Goal: Task Accomplishment & Management: Manage account settings

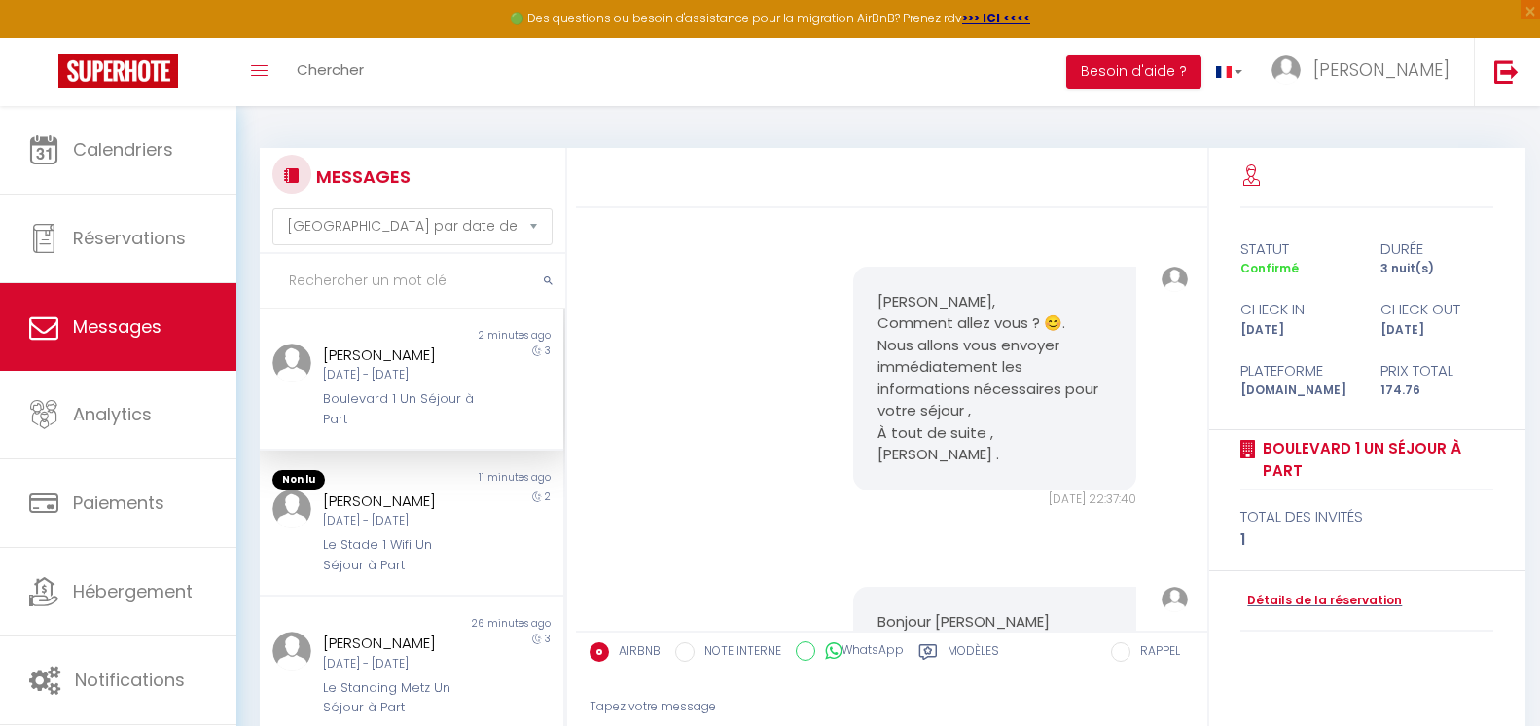
select select "message"
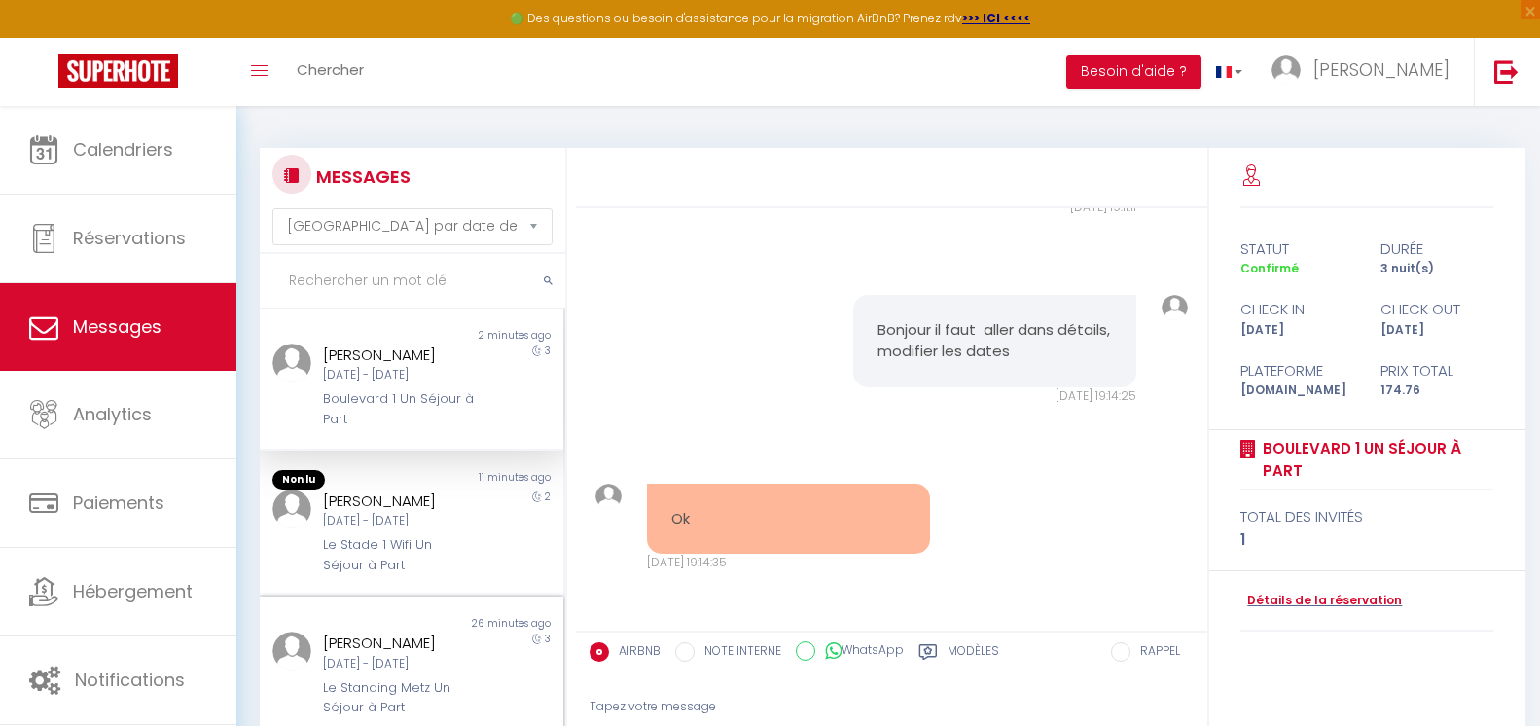
click at [1483, 191] on div "[PERSON_NAME], Comment allez vous ? 😊. Nous allons vous envoyer immédiatement l…" at bounding box center [1057, 519] width 962 height 743
click at [541, 678] on div "MESSAGES Trier par date de réservation [GEOGRAPHIC_DATA] par date de message No…" at bounding box center [888, 519] width 1282 height 743
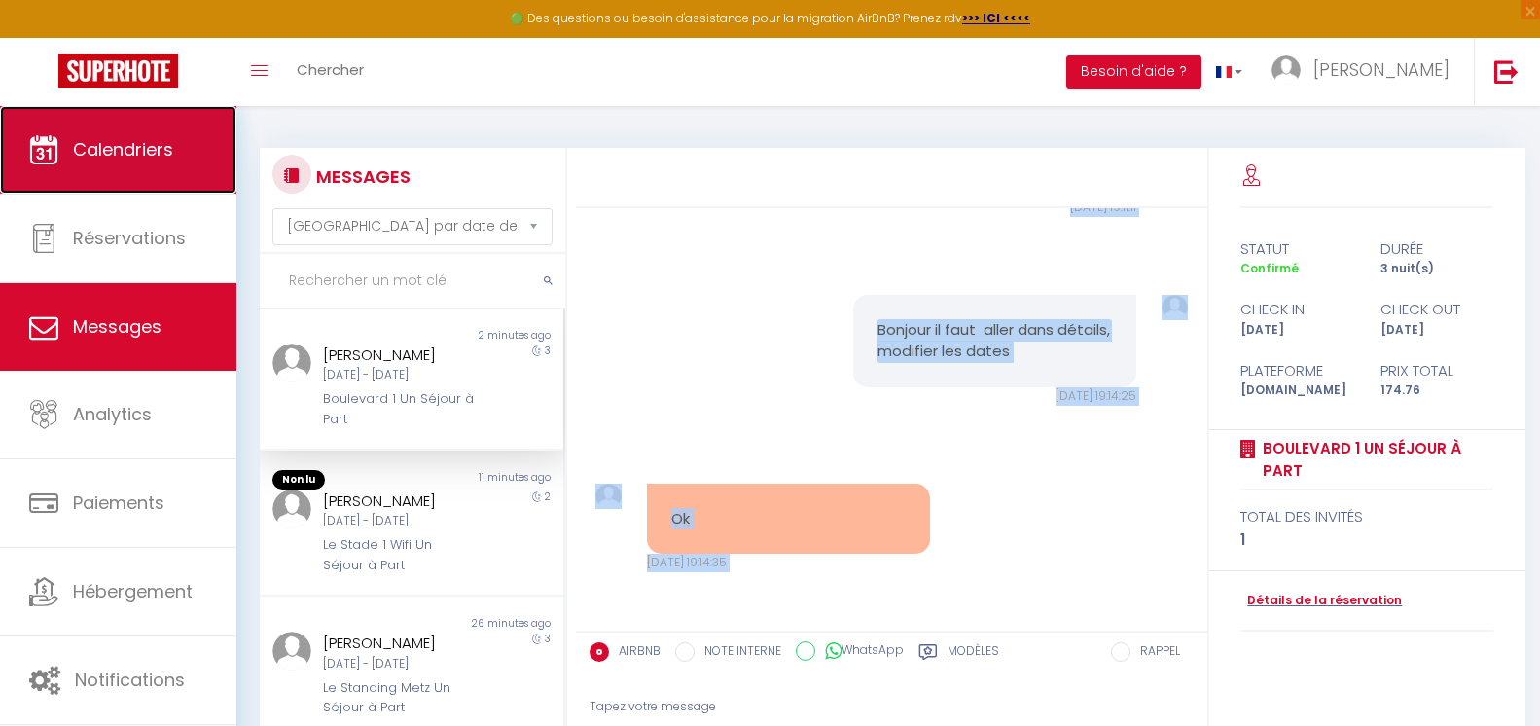
click at [159, 180] on link "Calendriers" at bounding box center [118, 150] width 236 height 88
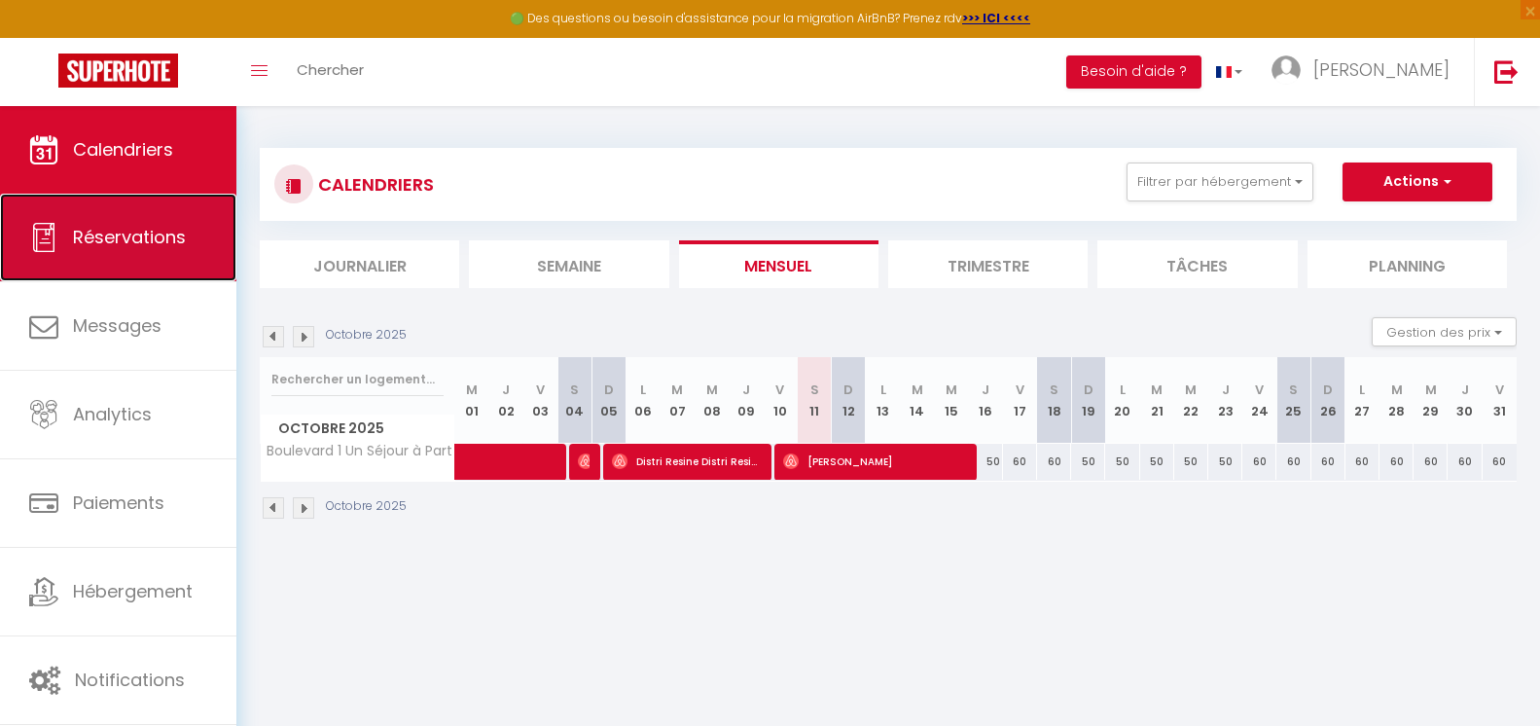
click at [137, 250] on link "Réservations" at bounding box center [118, 238] width 236 height 88
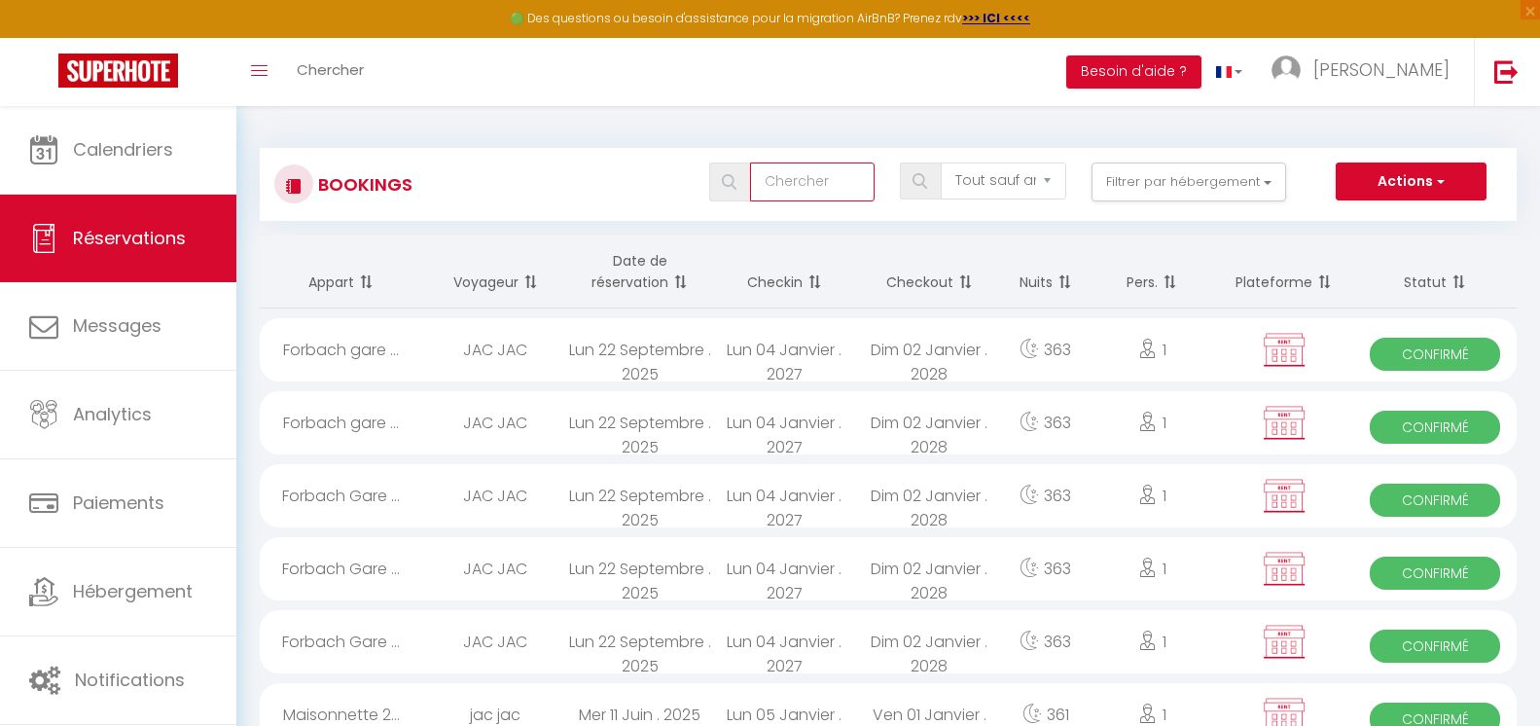
click at [854, 173] on input "text" at bounding box center [812, 181] width 125 height 39
click at [797, 189] on input "text" at bounding box center [812, 181] width 125 height 39
type input "5688939816"
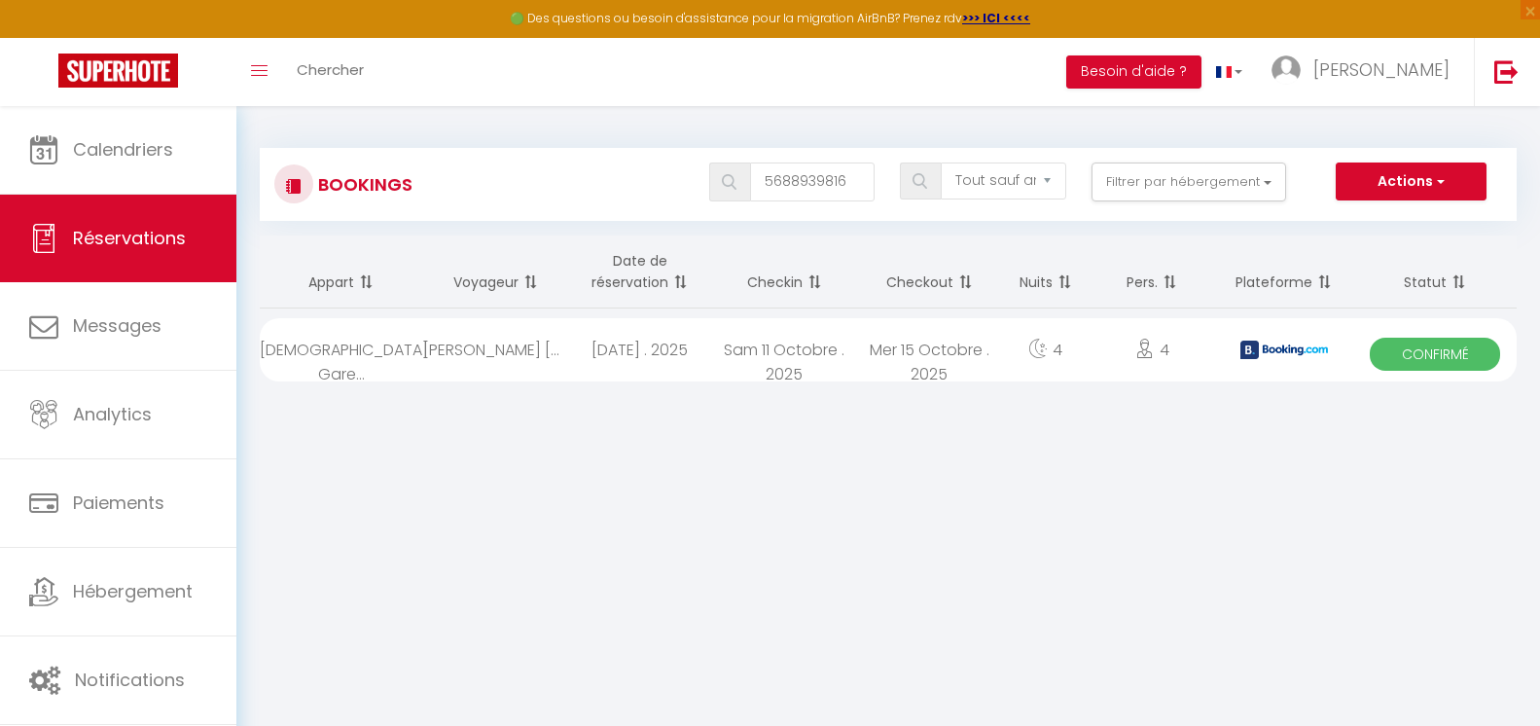
drag, startPoint x: 331, startPoint y: 362, endPoint x: 789, endPoint y: 514, distance: 482.8
click at [332, 362] on div "[DEMOGRAPHIC_DATA] Gare..." at bounding box center [341, 349] width 163 height 63
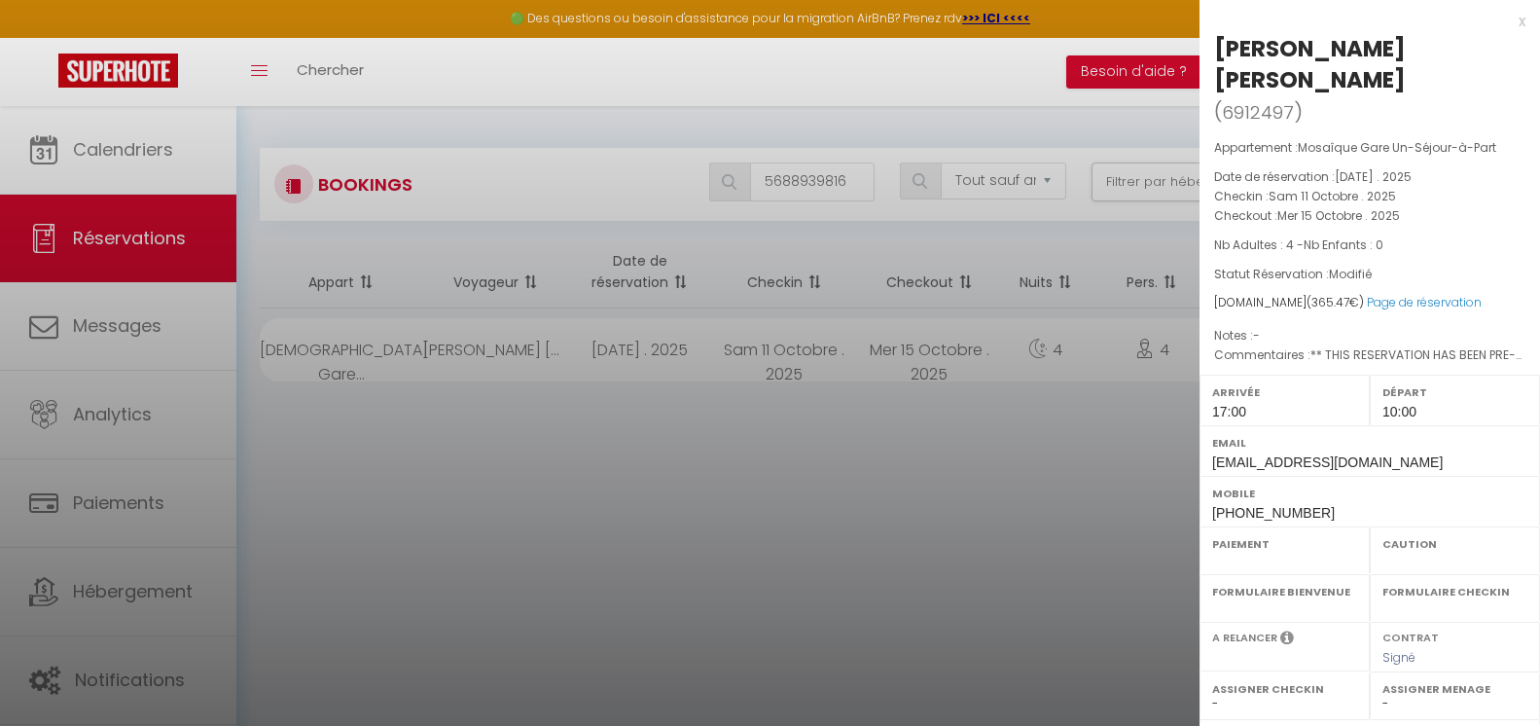
select select "OK"
select select "1"
select select "0"
select select "1"
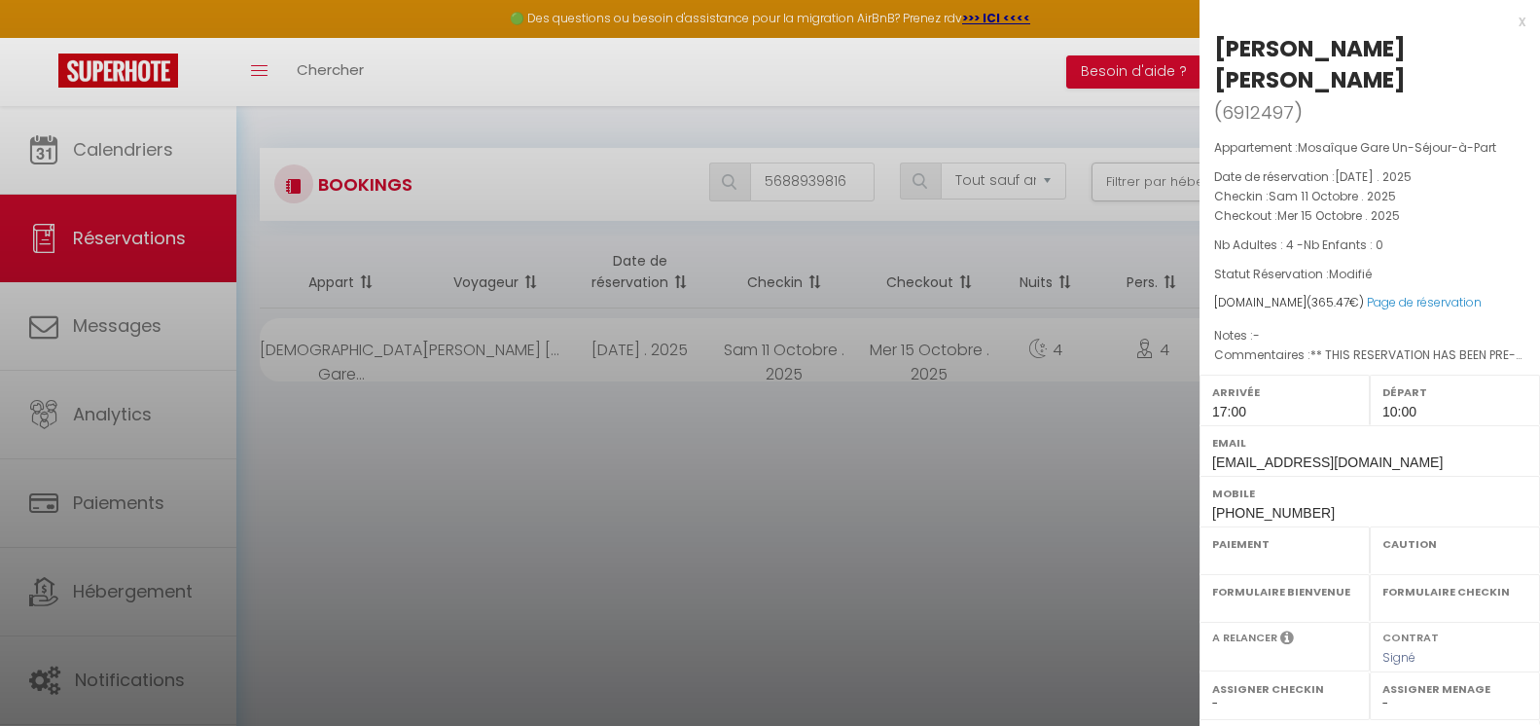
select select
click at [172, 474] on div at bounding box center [770, 363] width 1540 height 726
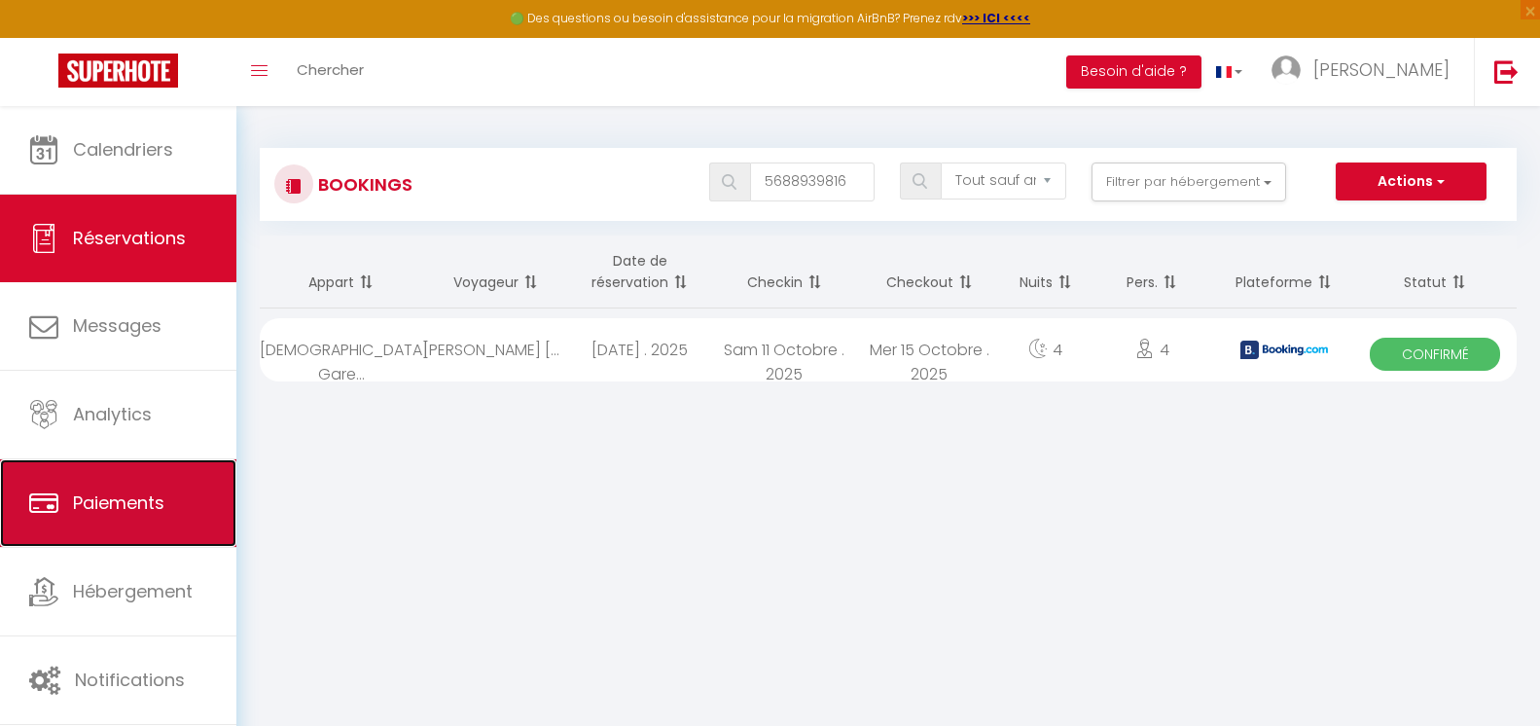
click at [16, 504] on link "Paiements" at bounding box center [118, 503] width 236 height 88
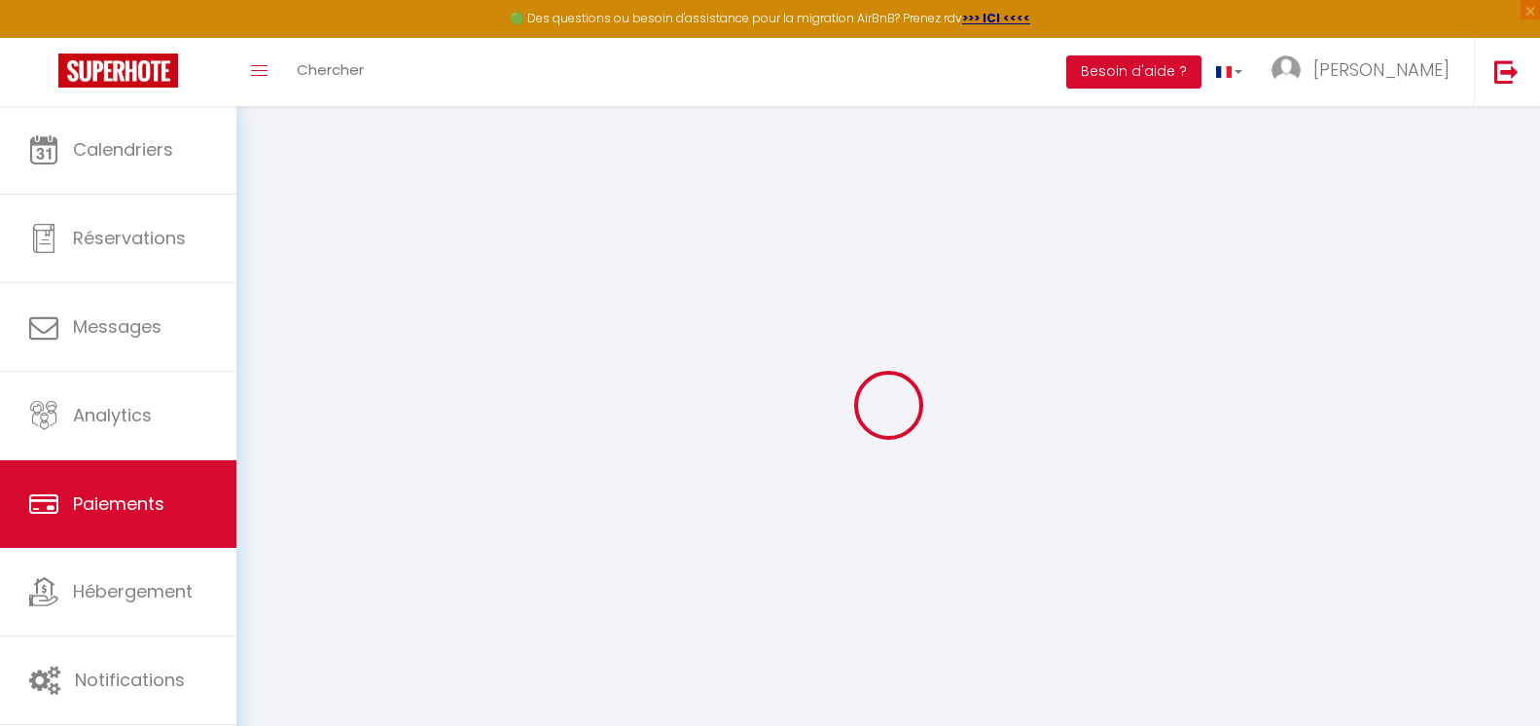
select select "2"
select select "0"
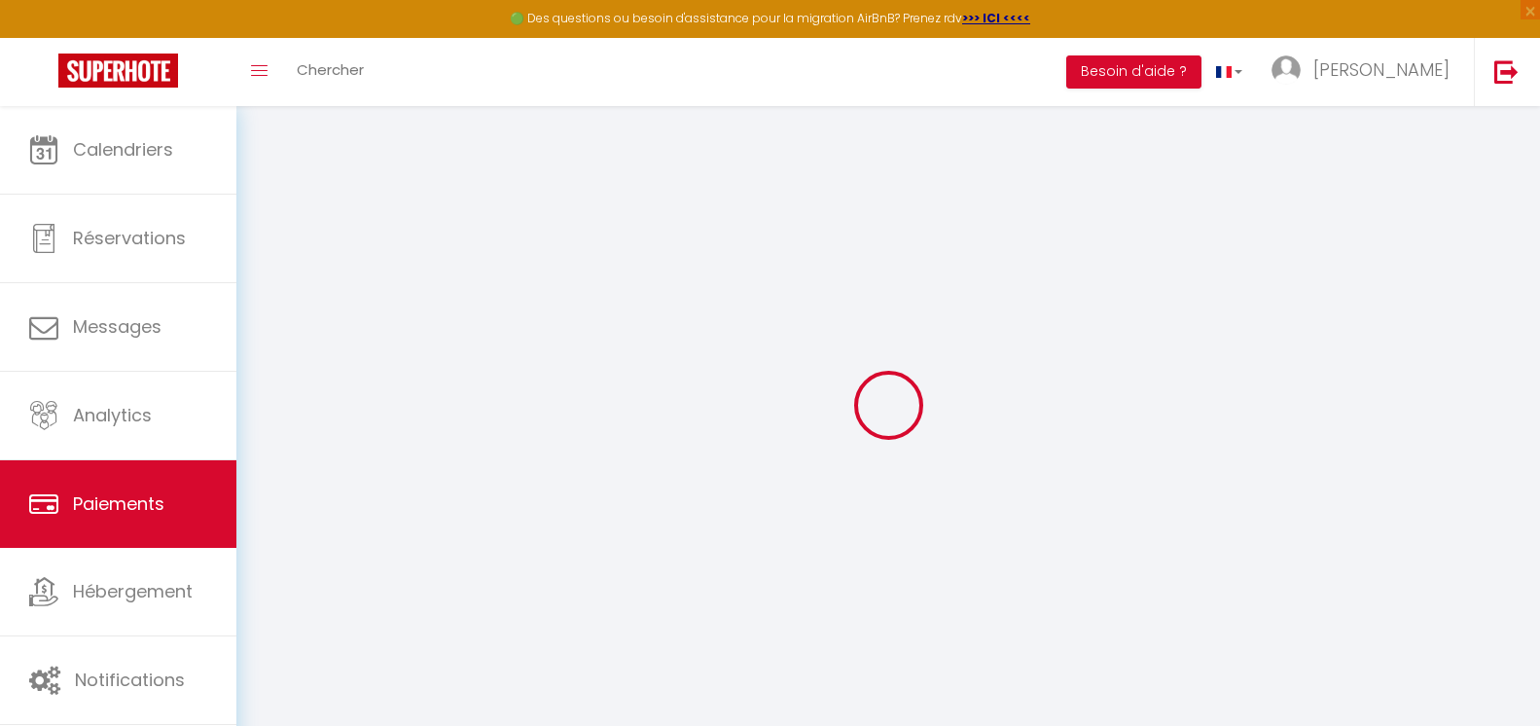
select select "0"
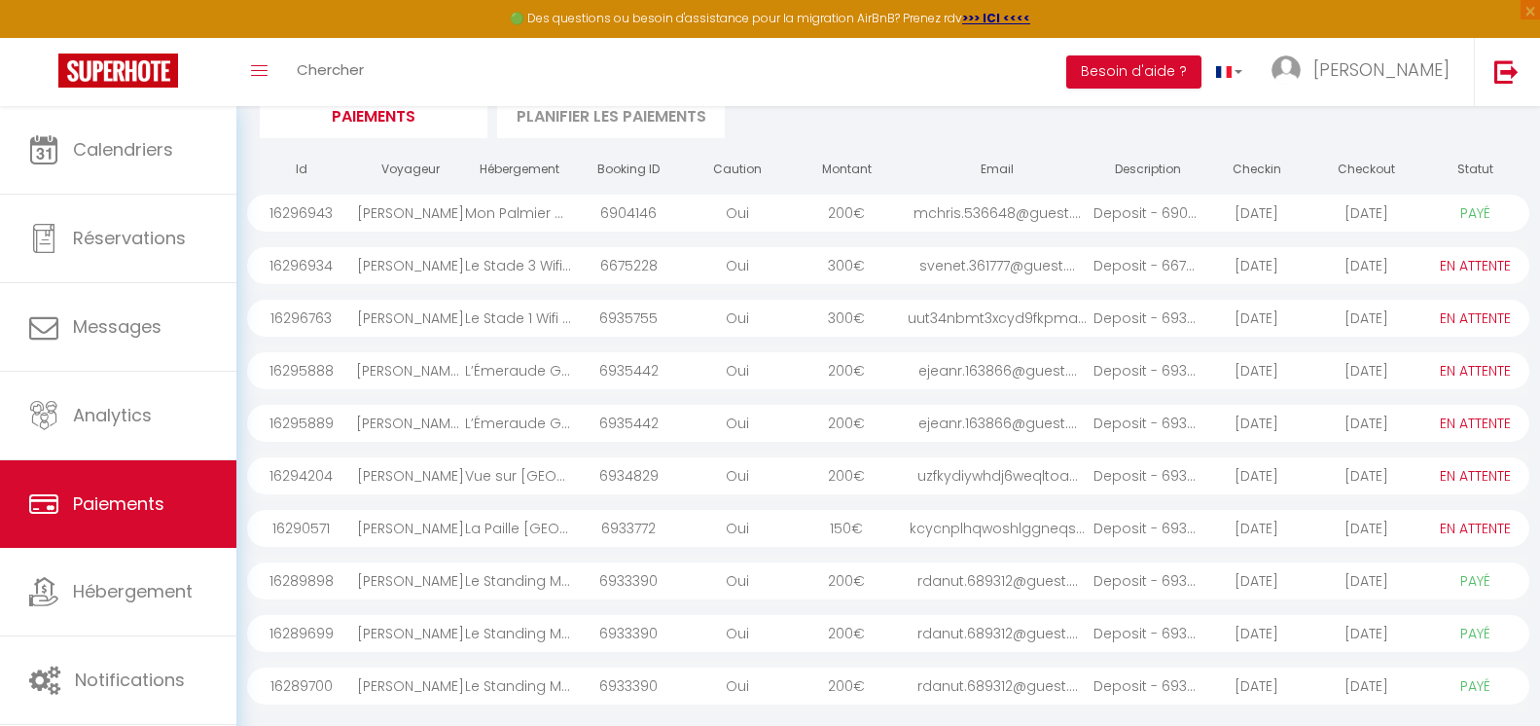
scroll to position [250, 0]
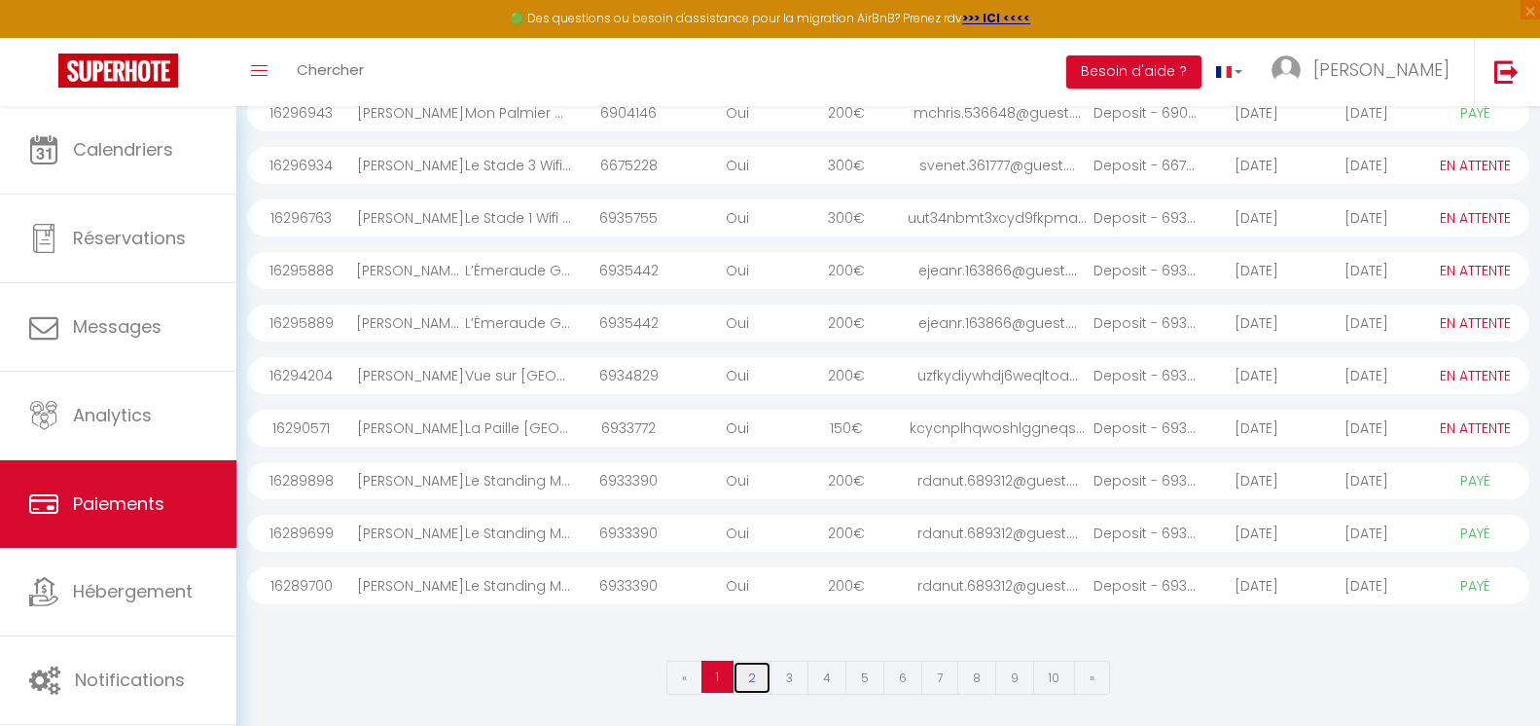
click at [751, 672] on link "2" at bounding box center [751, 677] width 39 height 34
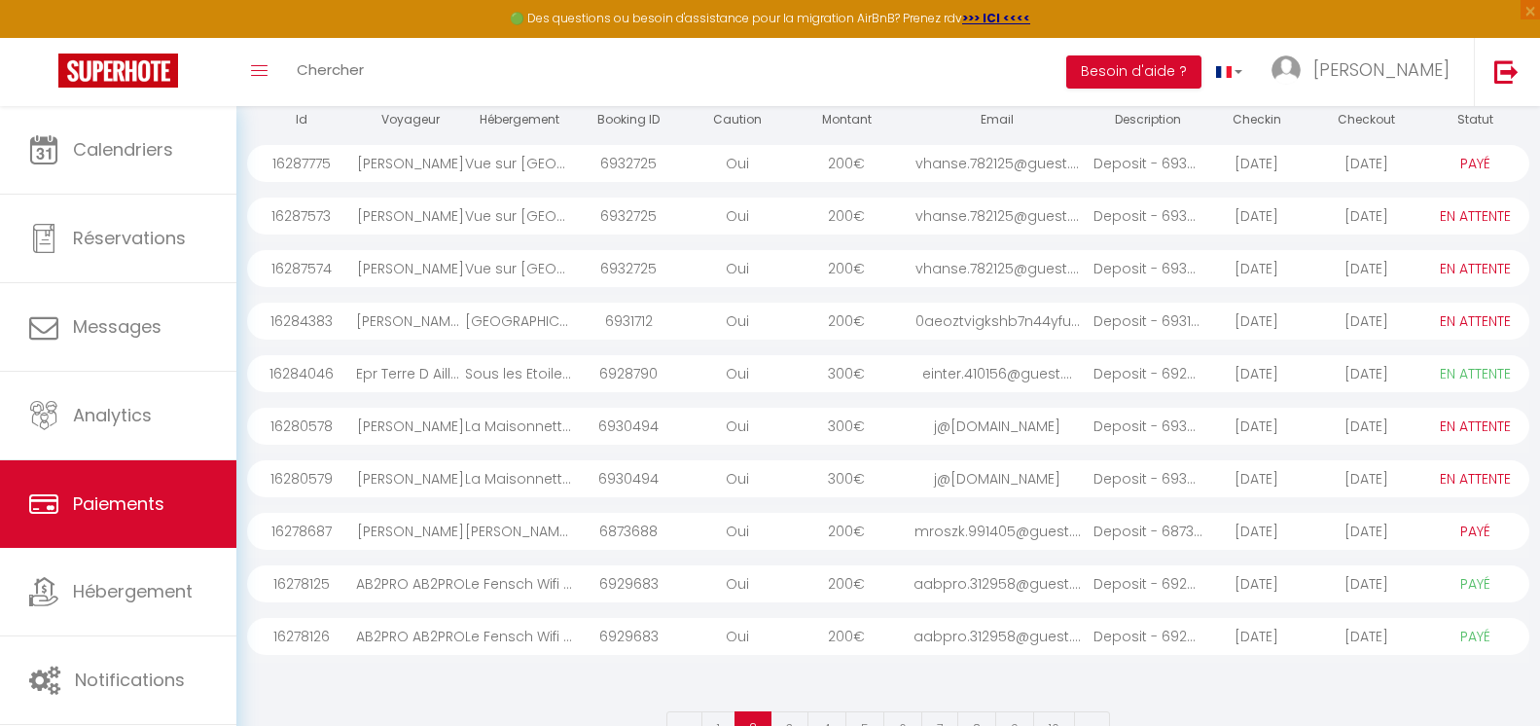
scroll to position [247, 0]
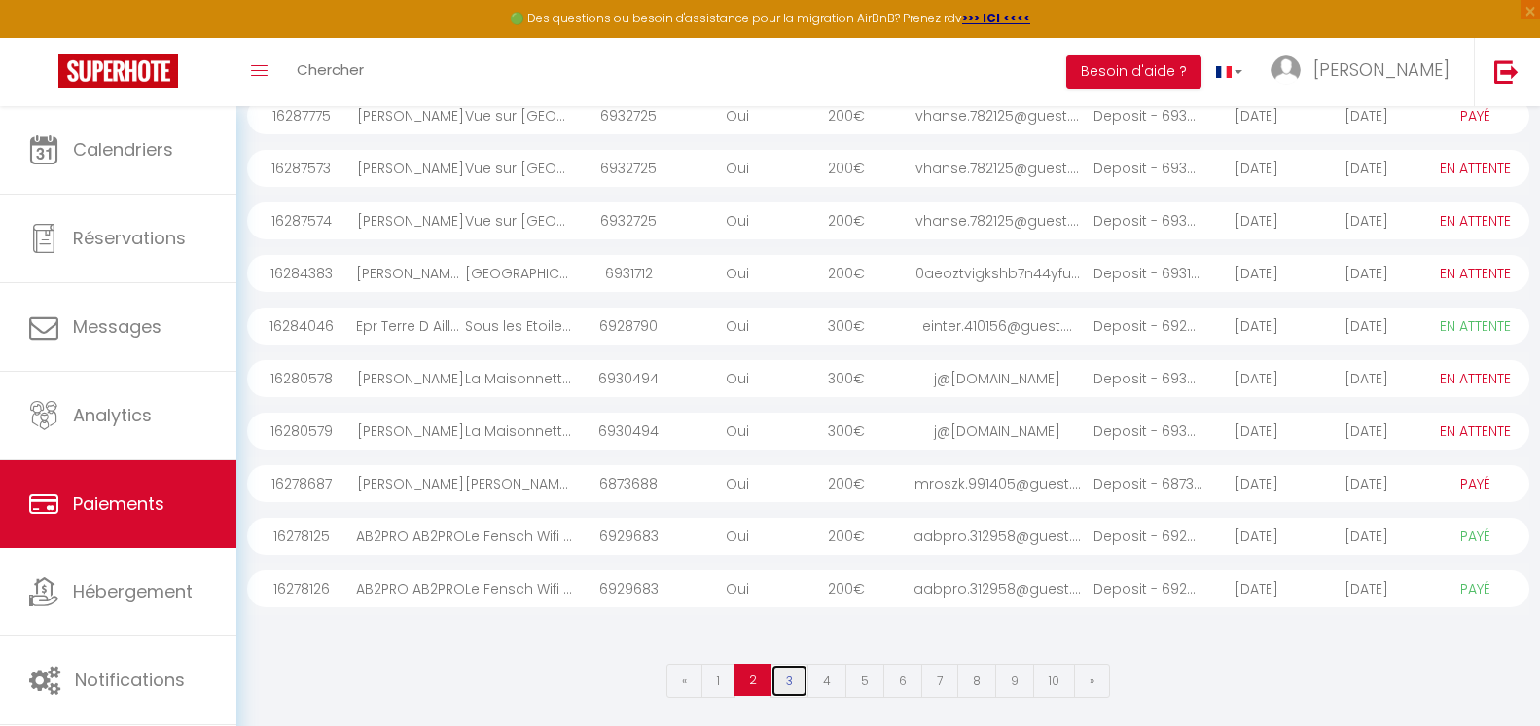
click at [784, 686] on link "3" at bounding box center [789, 680] width 38 height 34
select select "1"
select select "0"
select select "1"
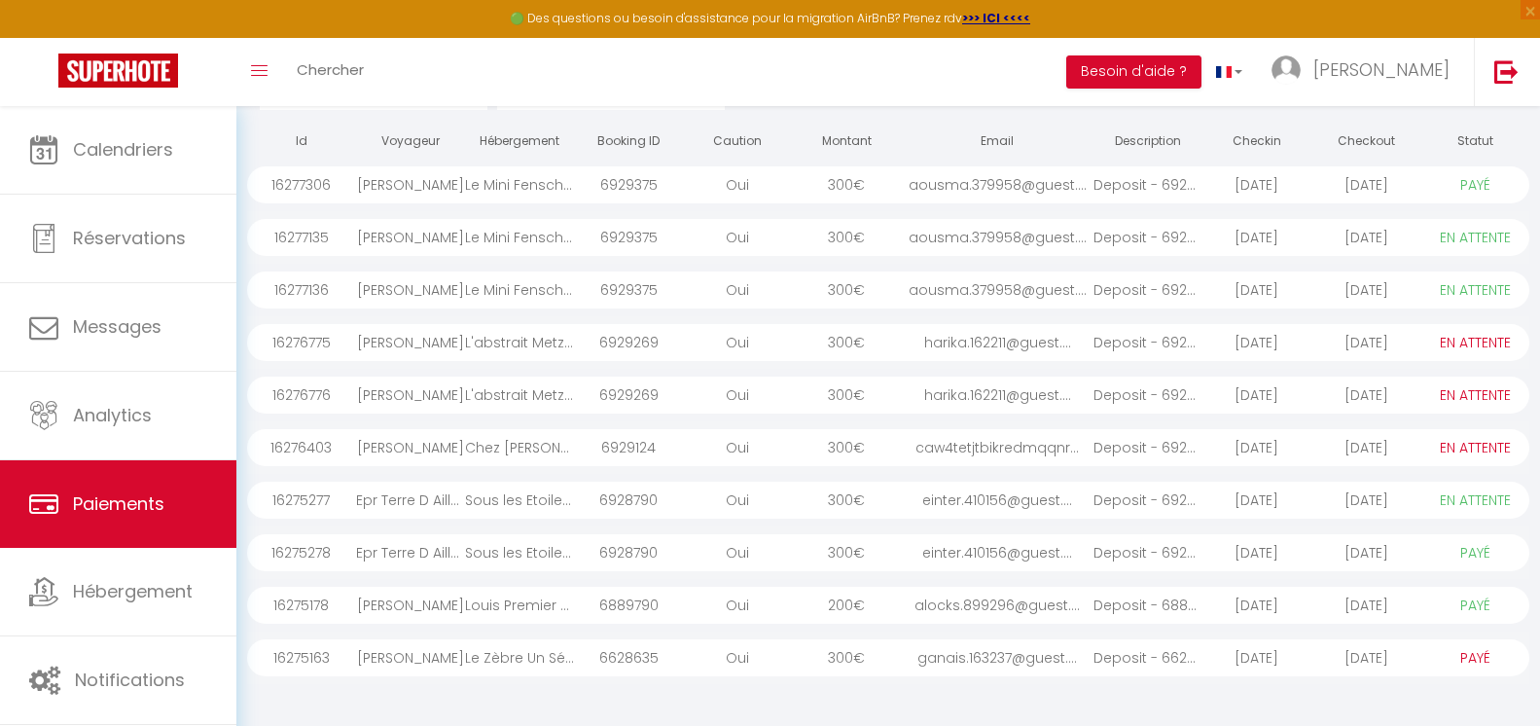
scroll to position [150, 0]
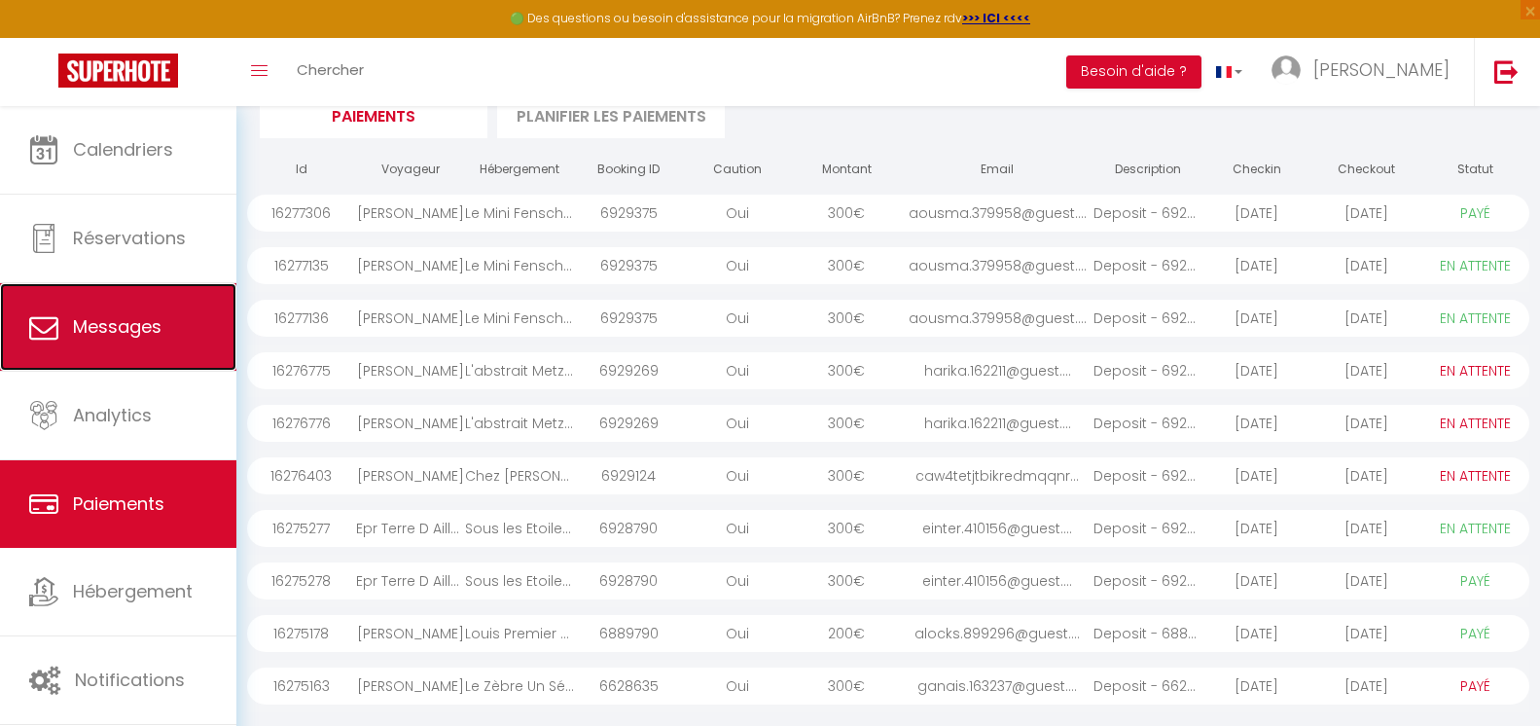
click at [89, 310] on link "Messages" at bounding box center [118, 327] width 236 height 88
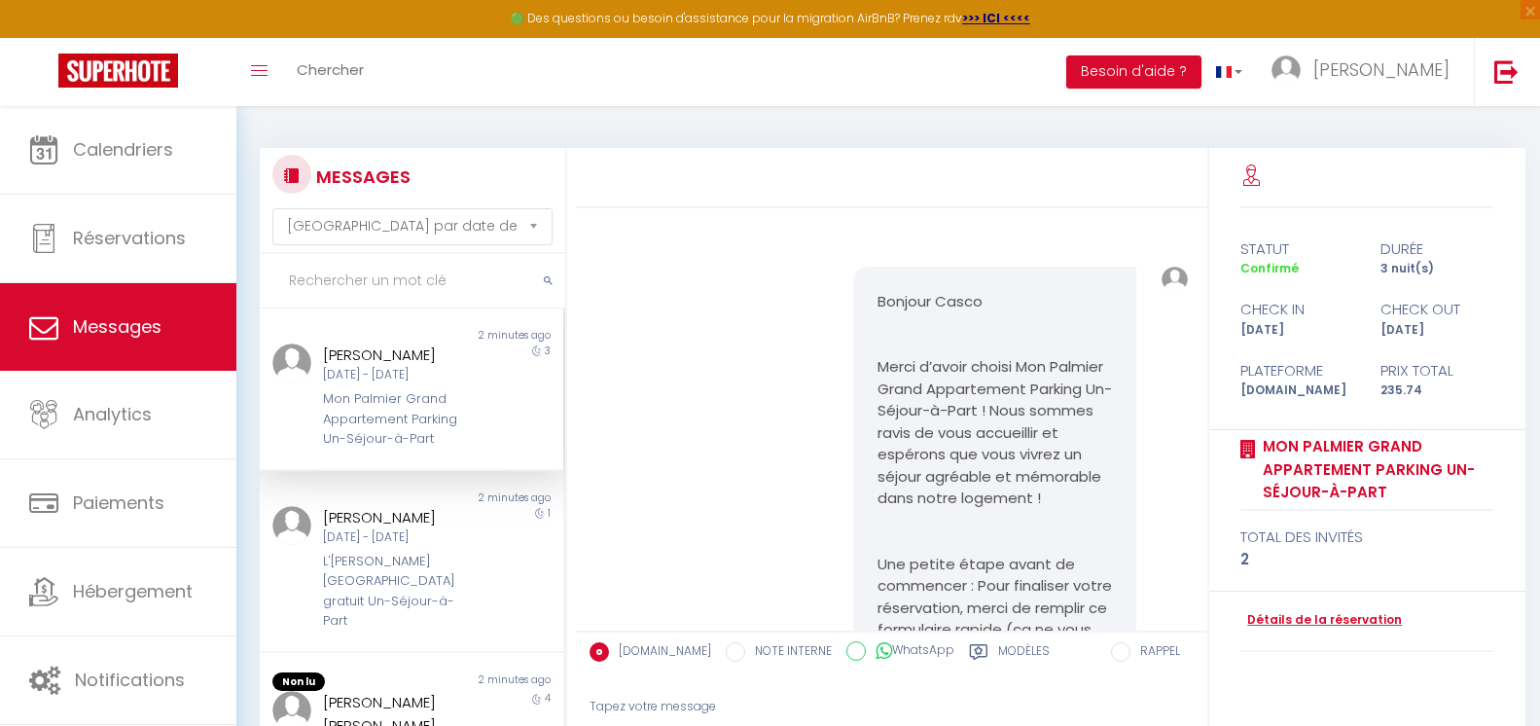
scroll to position [20658, 0]
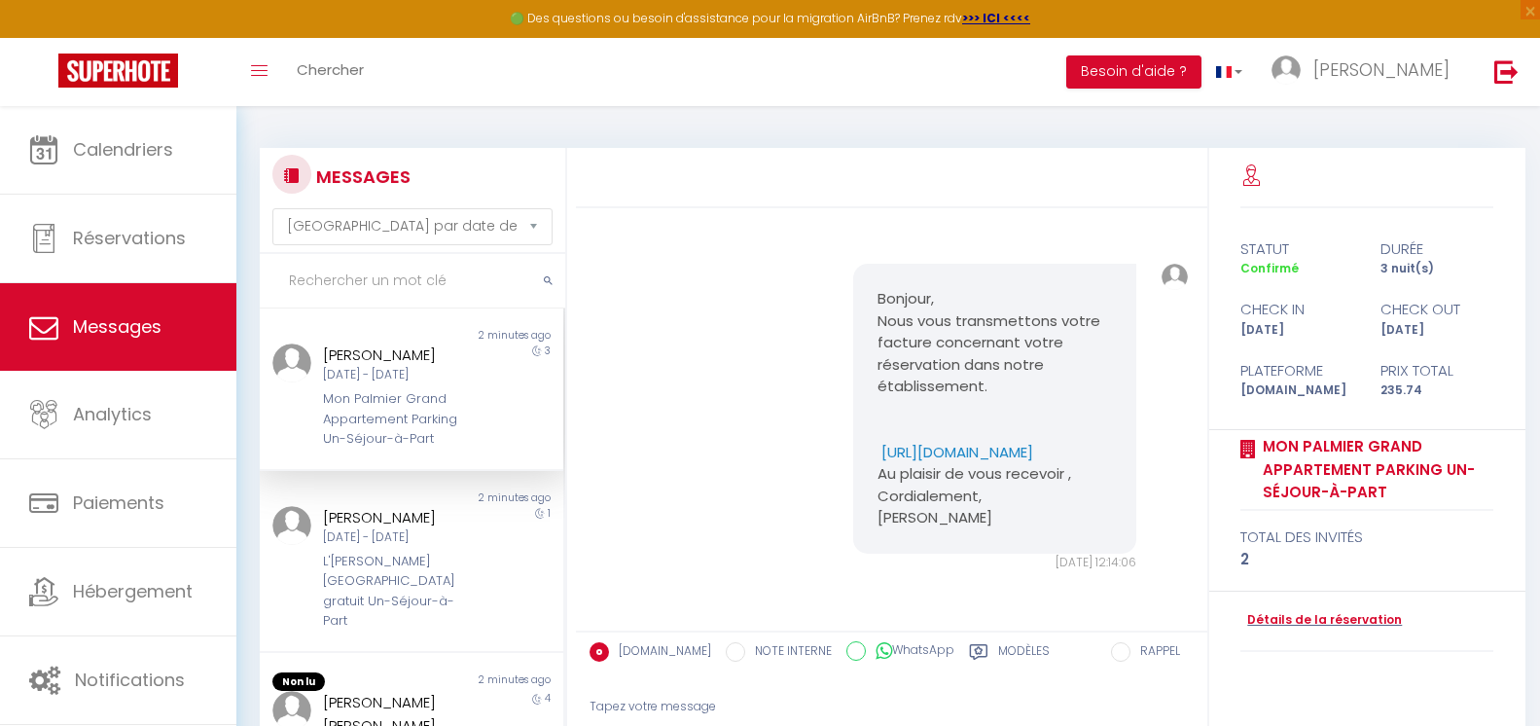
click at [487, 433] on div "3" at bounding box center [525, 396] width 76 height 106
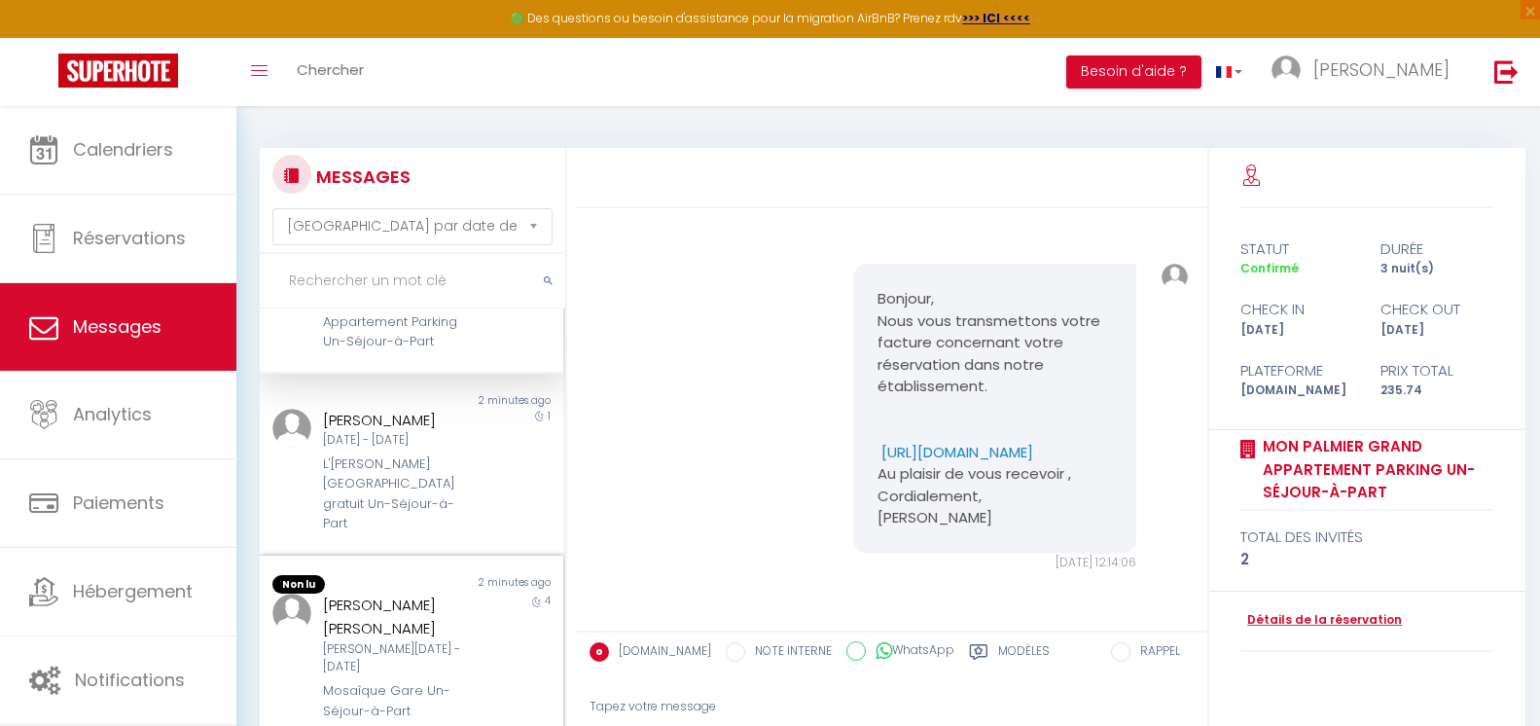
click at [436, 603] on div "[PERSON_NAME] [PERSON_NAME]" at bounding box center [399, 616] width 152 height 46
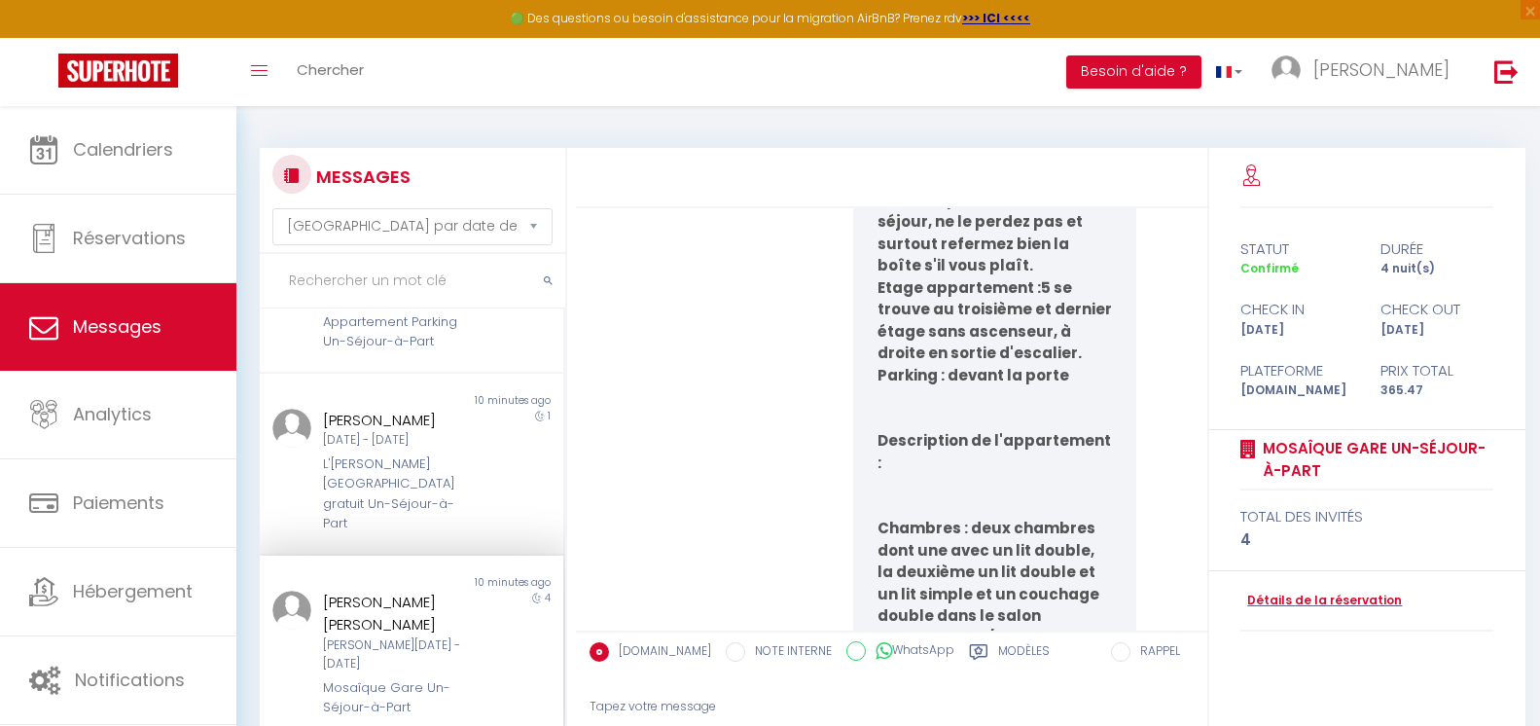
scroll to position [7046, 0]
